Goal: Task Accomplishment & Management: Complete application form

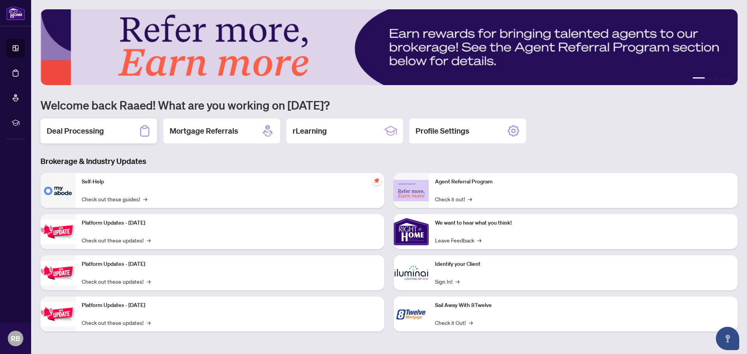
click at [82, 131] on h2 "Deal Processing" at bounding box center [75, 131] width 57 height 11
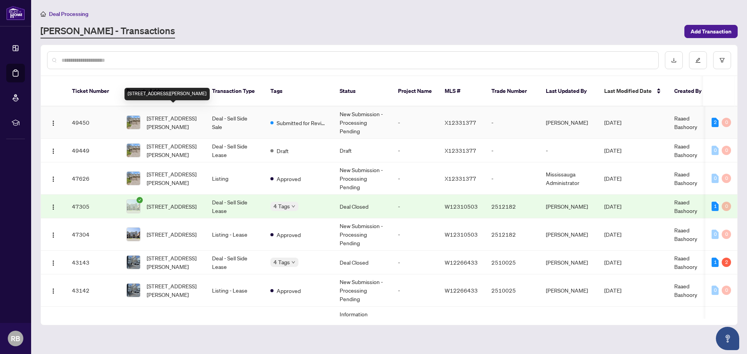
click at [177, 116] on span "[STREET_ADDRESS][PERSON_NAME]" at bounding box center [173, 122] width 53 height 17
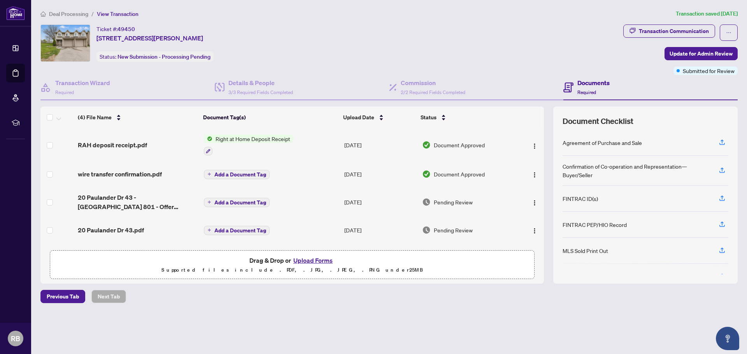
click at [309, 261] on button "Upload Forms" at bounding box center [313, 261] width 44 height 10
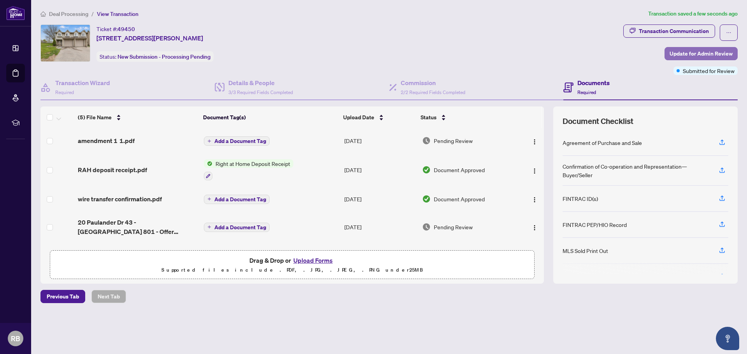
click at [704, 53] on span "Update for Admin Review" at bounding box center [700, 53] width 63 height 12
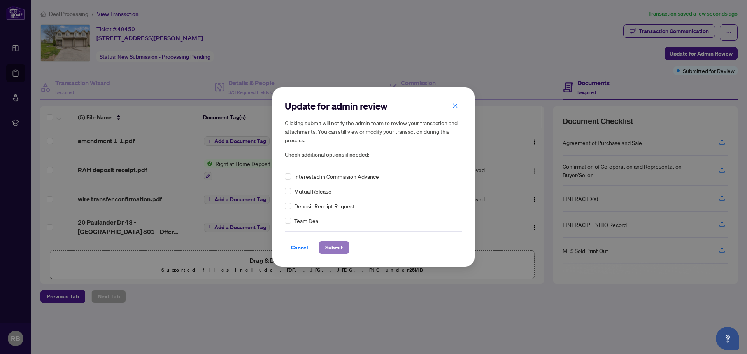
click at [333, 248] on span "Submit" at bounding box center [334, 248] width 18 height 12
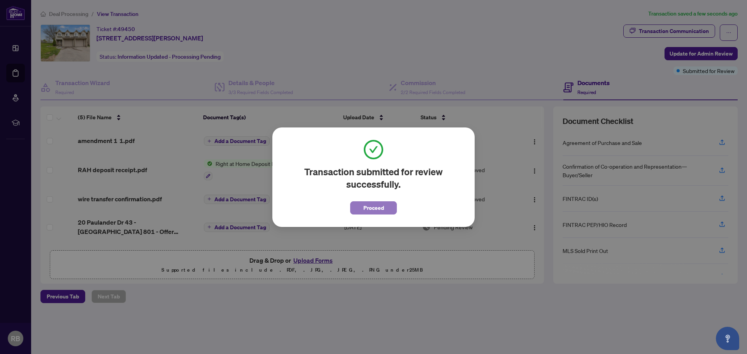
click at [373, 207] on span "Proceed" at bounding box center [373, 208] width 21 height 12
